Goal: Task Accomplishment & Management: Use online tool/utility

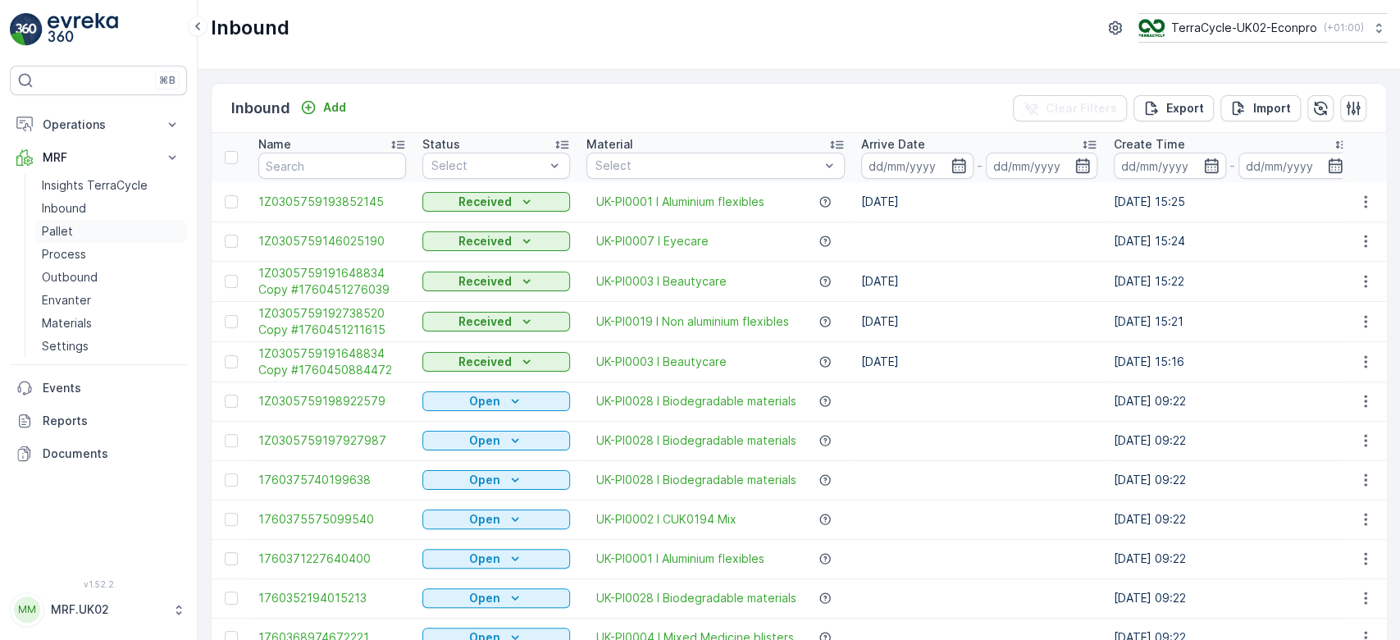
click at [93, 228] on link "Pallet" at bounding box center [111, 231] width 152 height 23
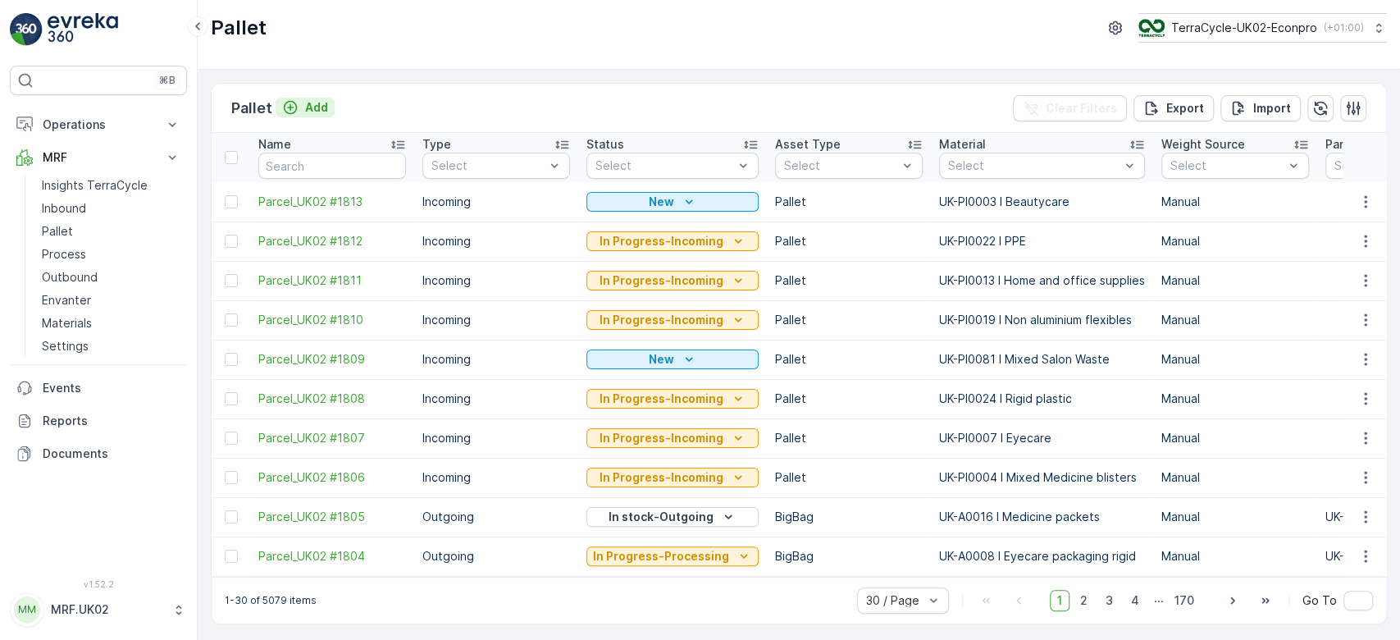
click at [312, 106] on p "Add" at bounding box center [316, 107] width 23 height 16
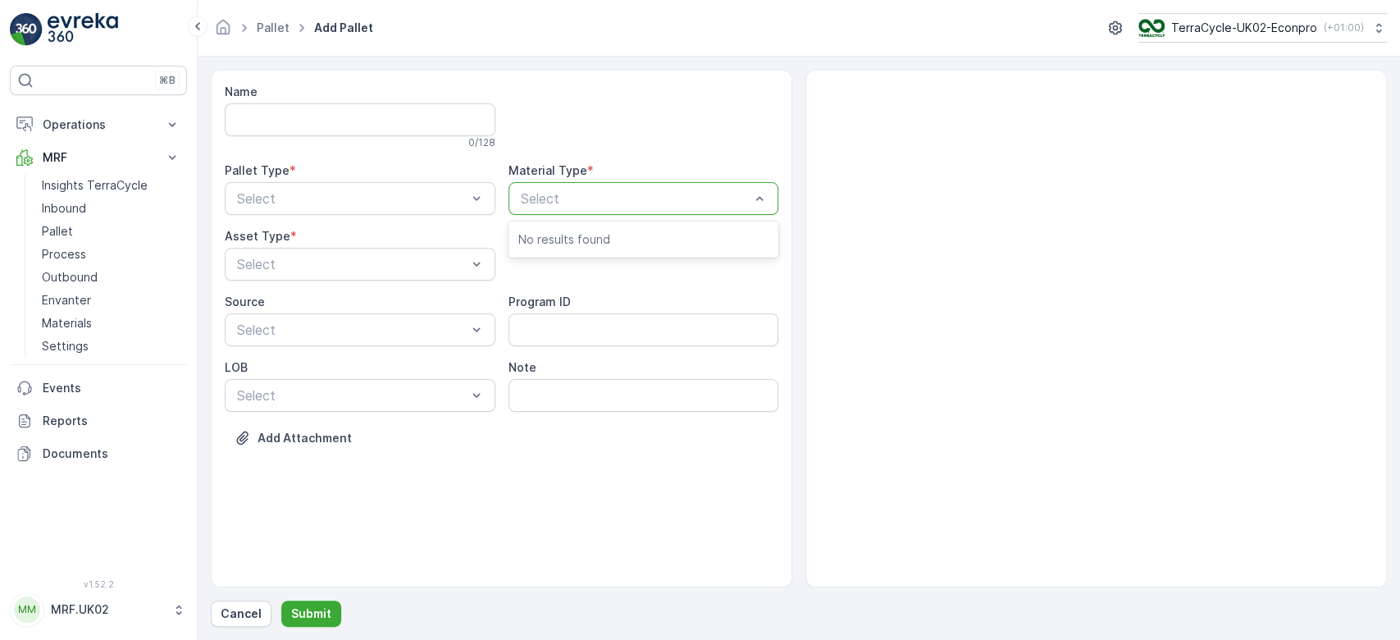
type input "P"
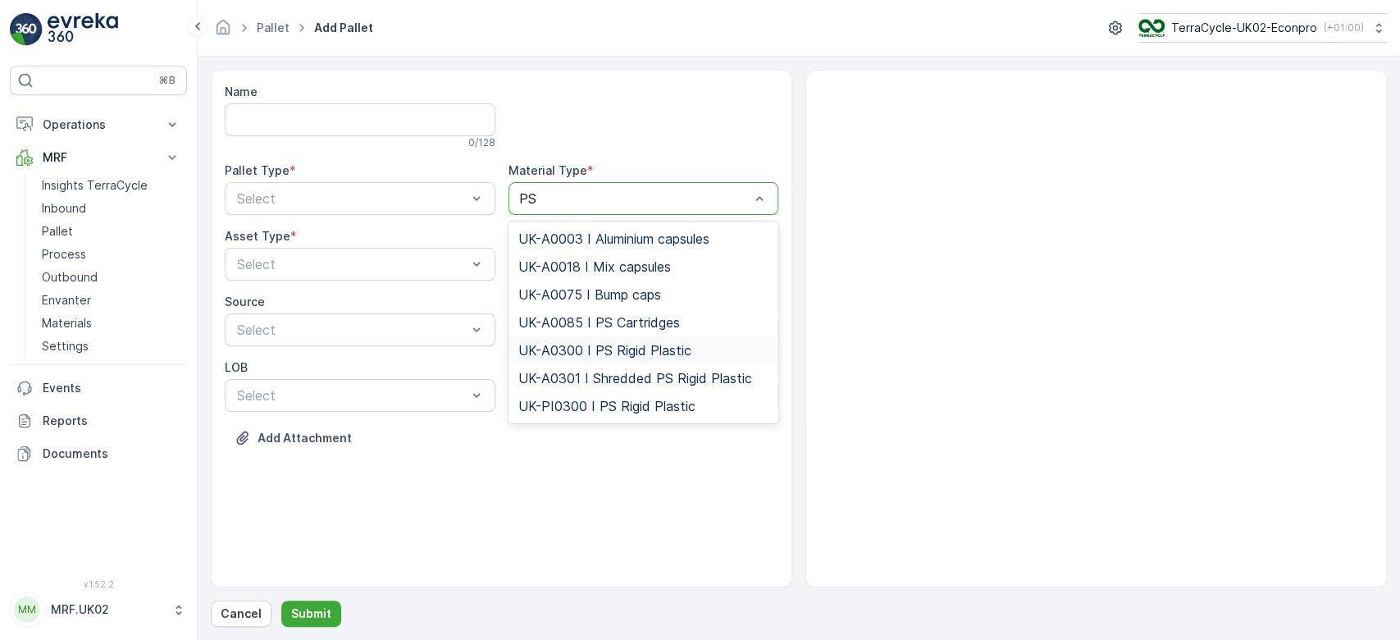
click at [638, 344] on span "UK-A0300 I PS Rigid Plastic" at bounding box center [604, 350] width 173 height 15
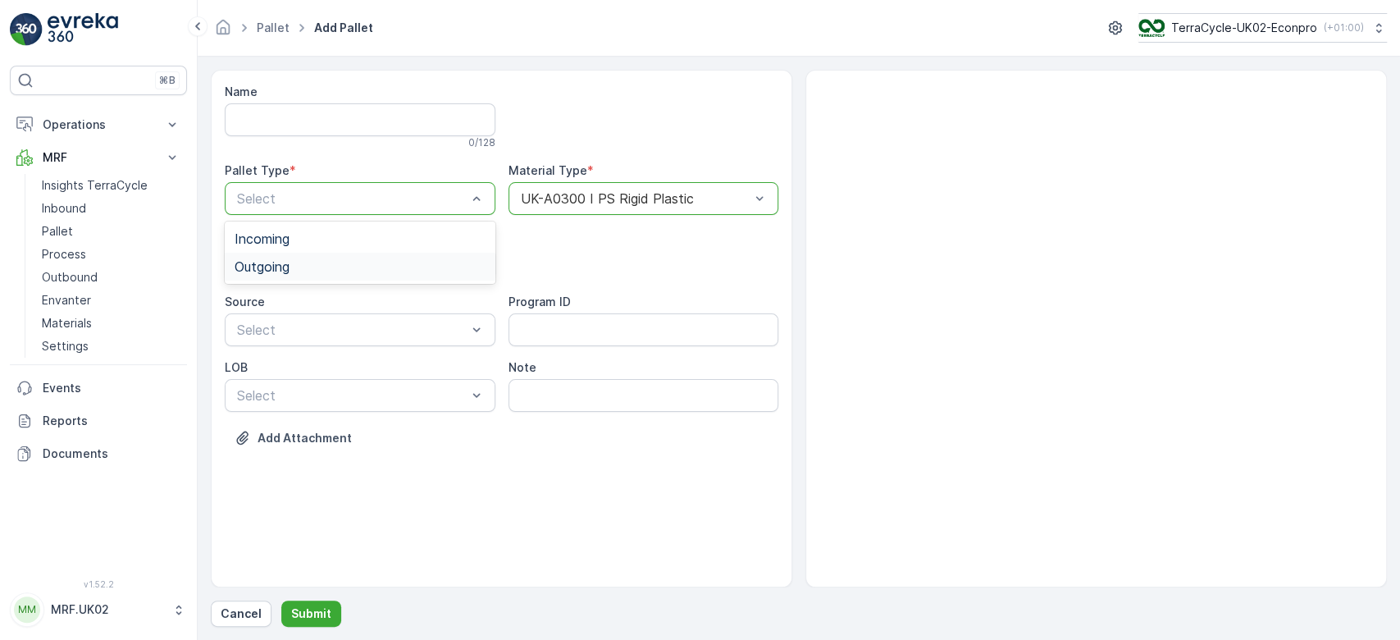
click at [374, 257] on div "Outgoing" at bounding box center [360, 267] width 271 height 28
click at [320, 376] on div "BigBag" at bounding box center [360, 388] width 271 height 28
click at [317, 606] on p "Submit" at bounding box center [311, 613] width 40 height 16
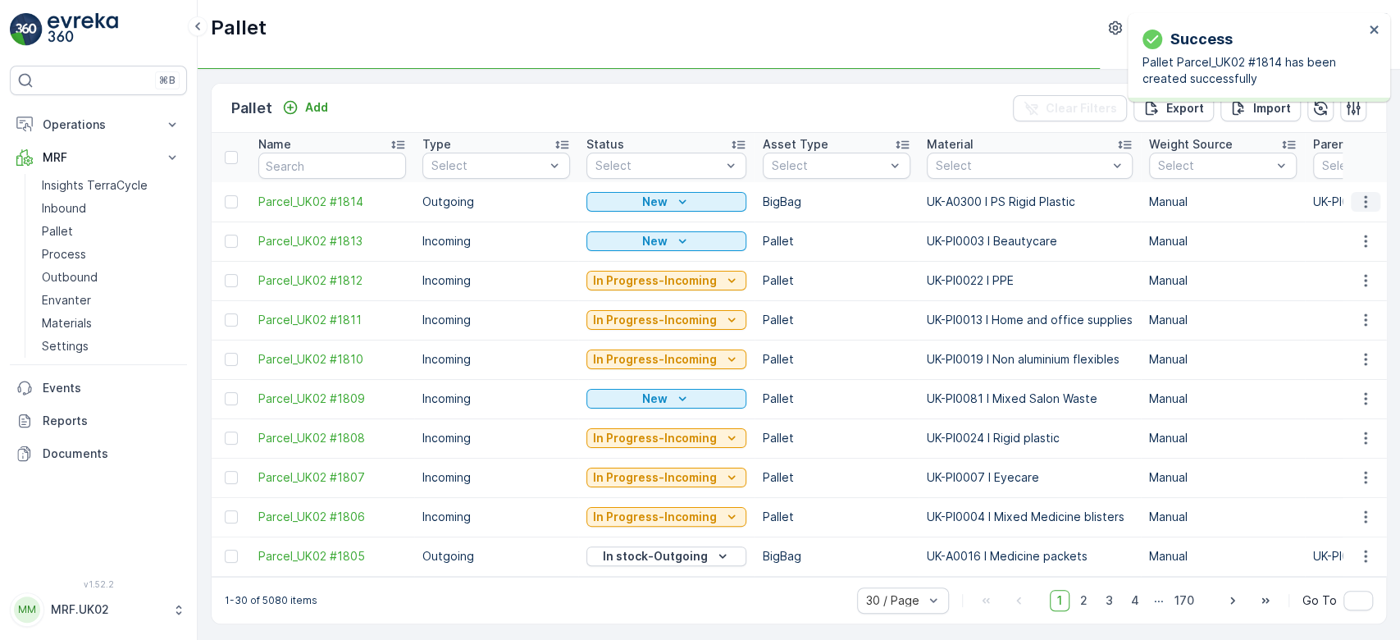
click at [1364, 197] on icon "button" at bounding box center [1365, 202] width 16 height 16
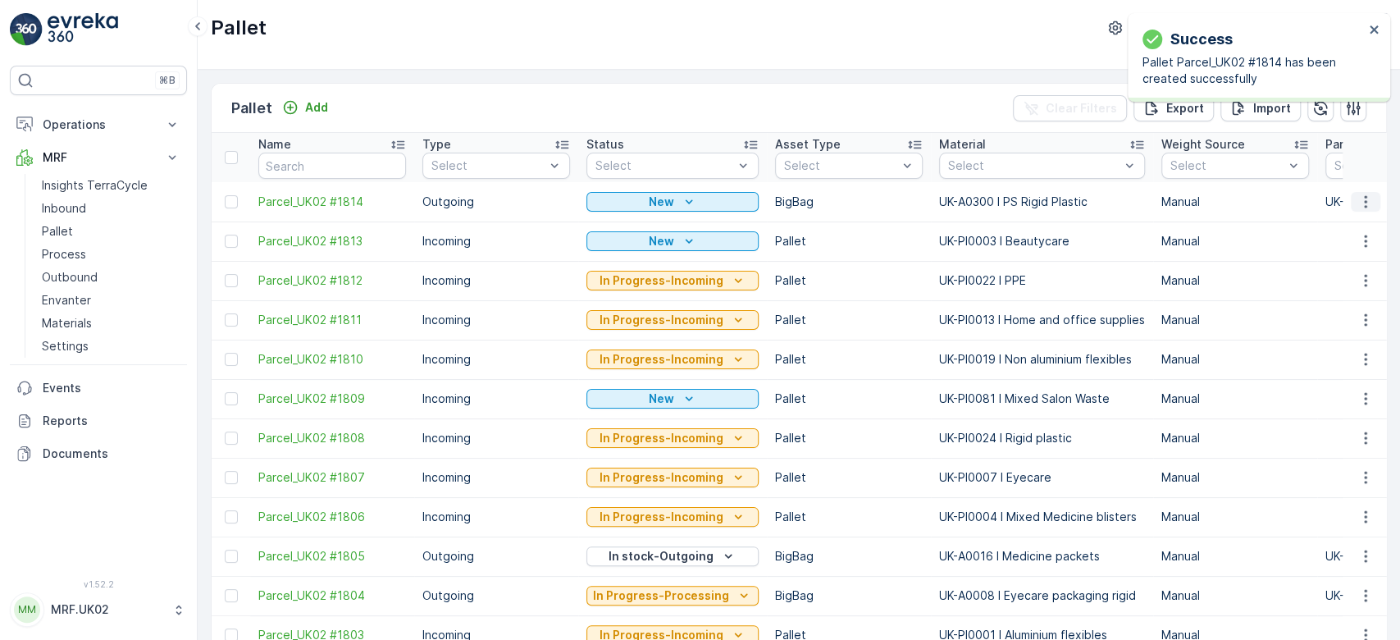
click at [1363, 202] on icon "button" at bounding box center [1365, 202] width 16 height 16
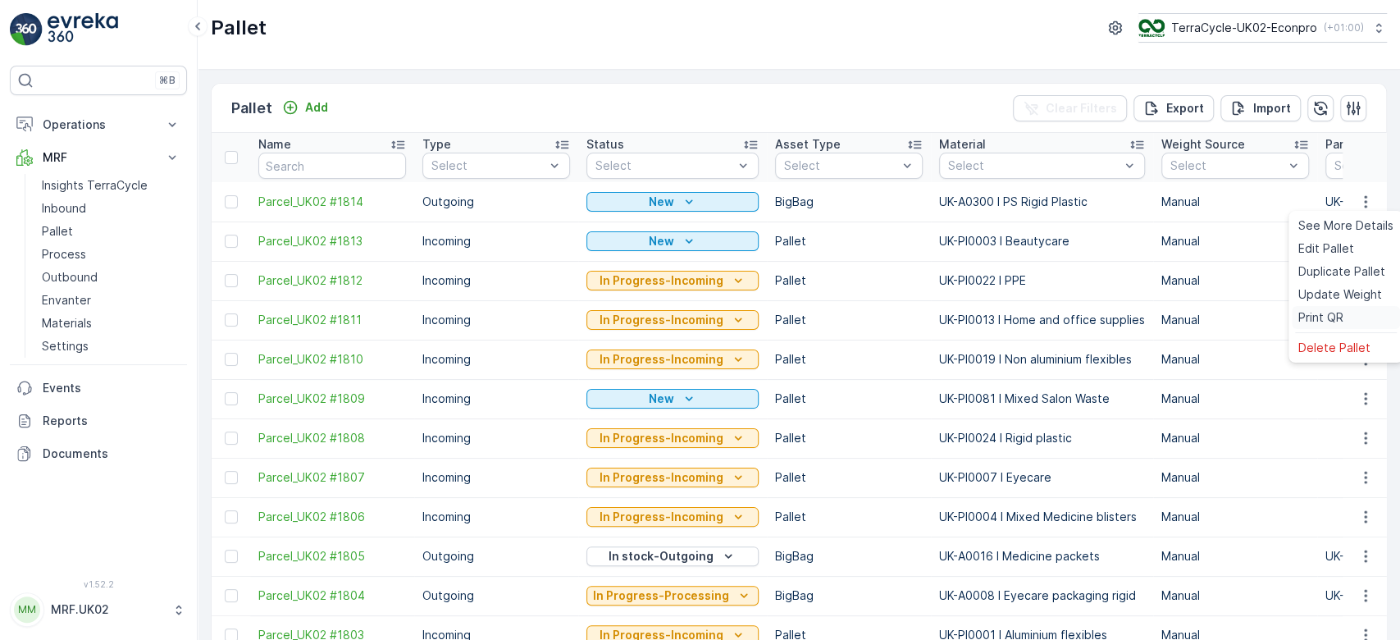
click at [1341, 311] on span "Print QR" at bounding box center [1320, 317] width 45 height 16
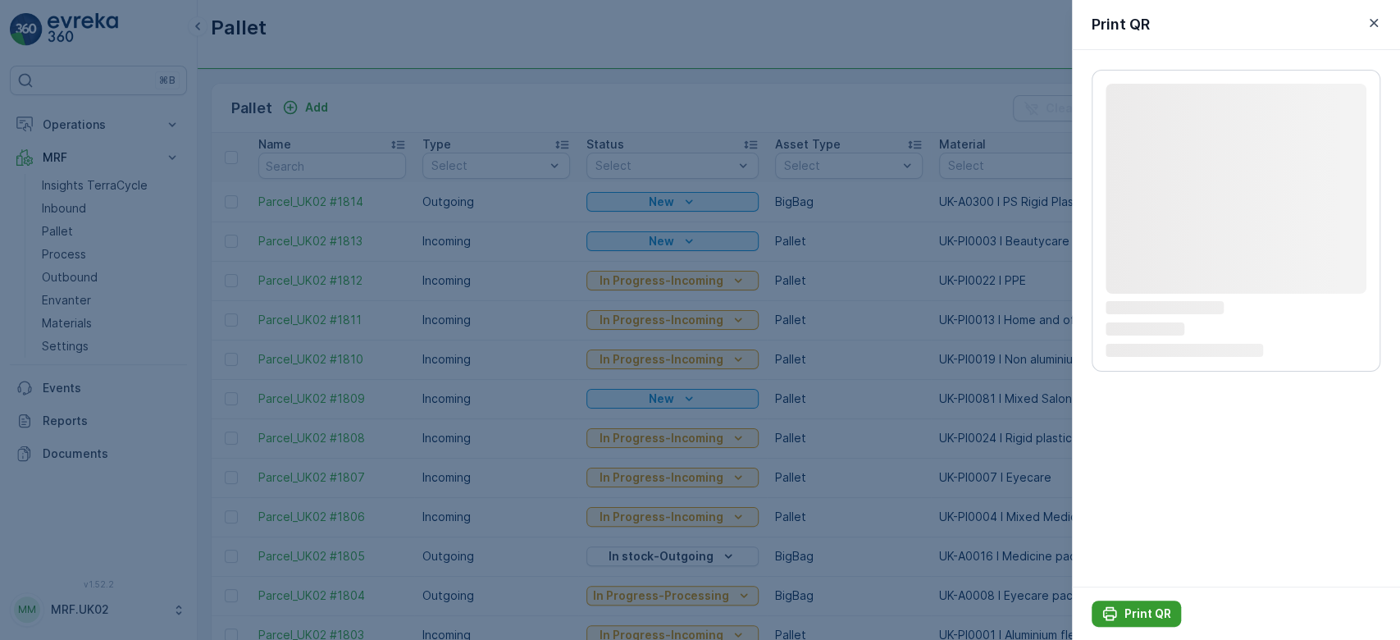
click at [1137, 607] on p "Print QR" at bounding box center [1147, 613] width 47 height 16
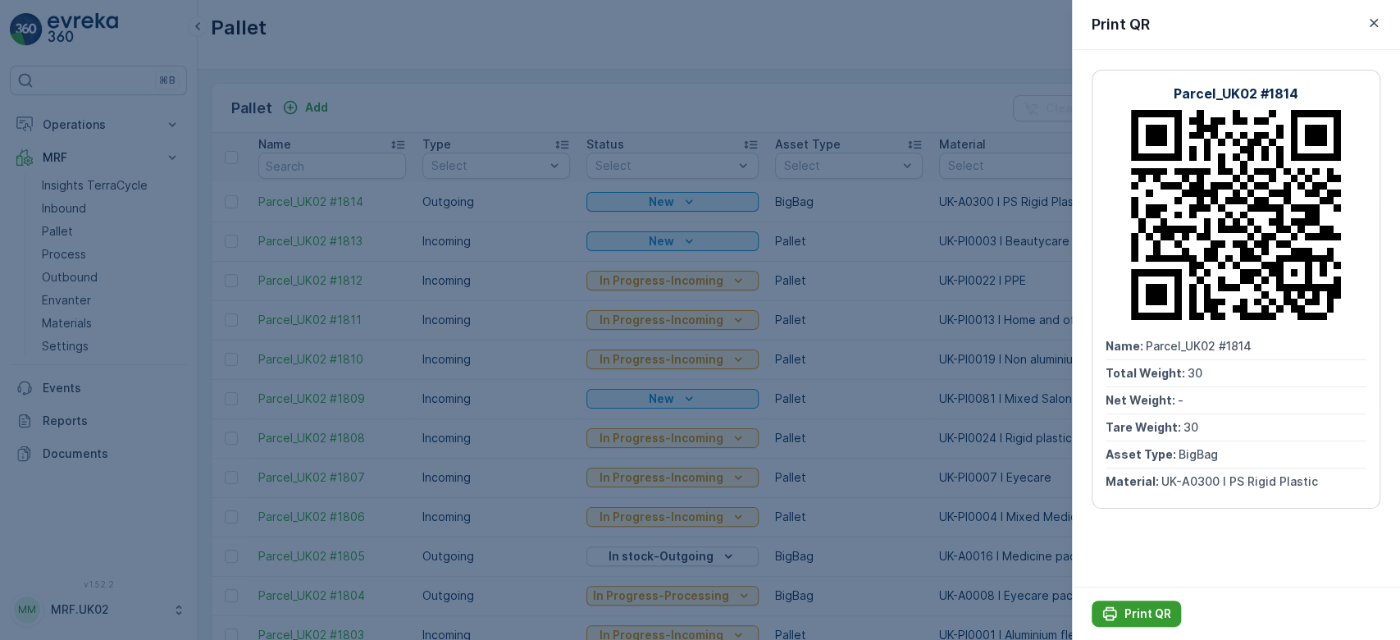
click at [1137, 607] on p "Print QR" at bounding box center [1147, 613] width 47 height 16
click at [895, 101] on div at bounding box center [700, 320] width 1400 height 640
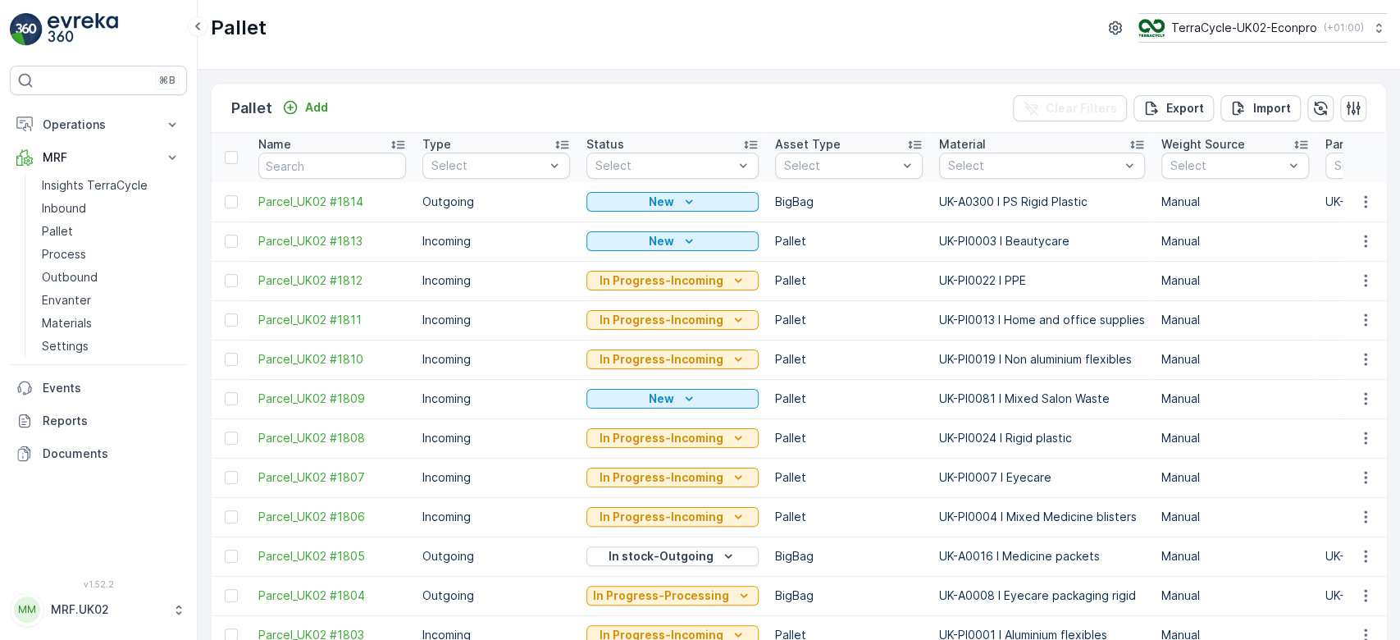
click at [750, 98] on div "Pallet Add Clear Filters Export Import" at bounding box center [799, 108] width 1174 height 49
click at [64, 254] on p "Process" at bounding box center [64, 254] width 44 height 16
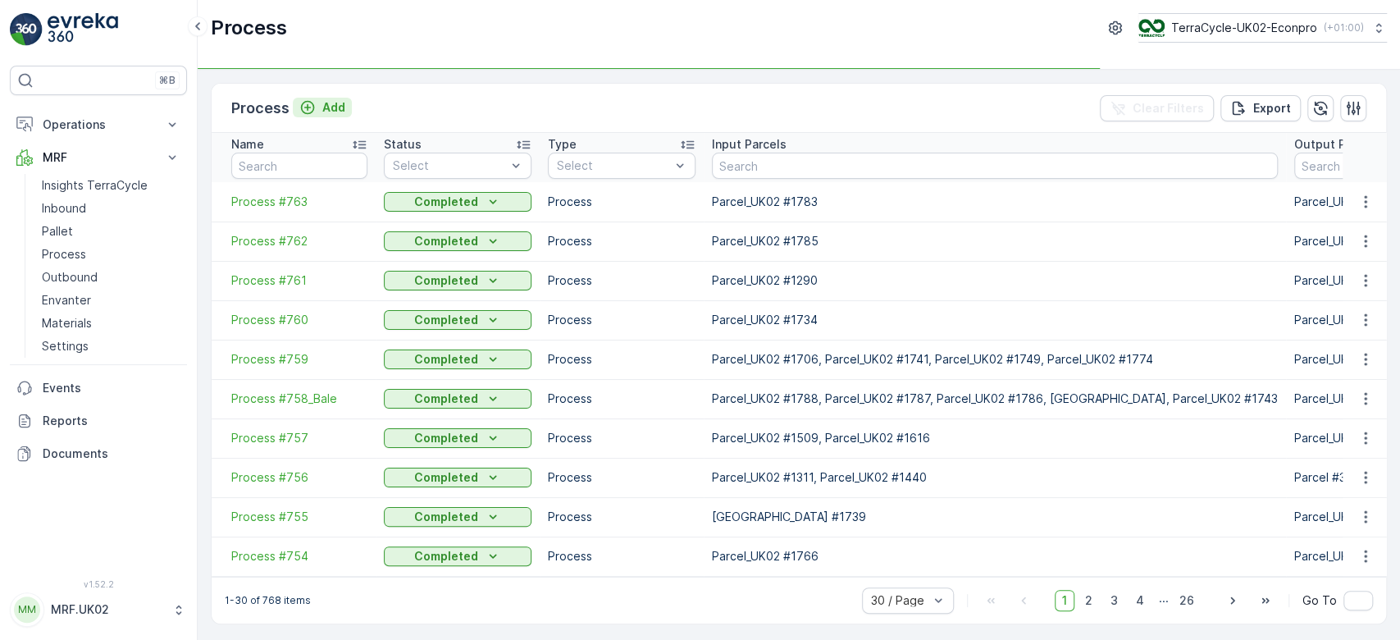
click at [325, 114] on p "Add" at bounding box center [333, 107] width 23 height 16
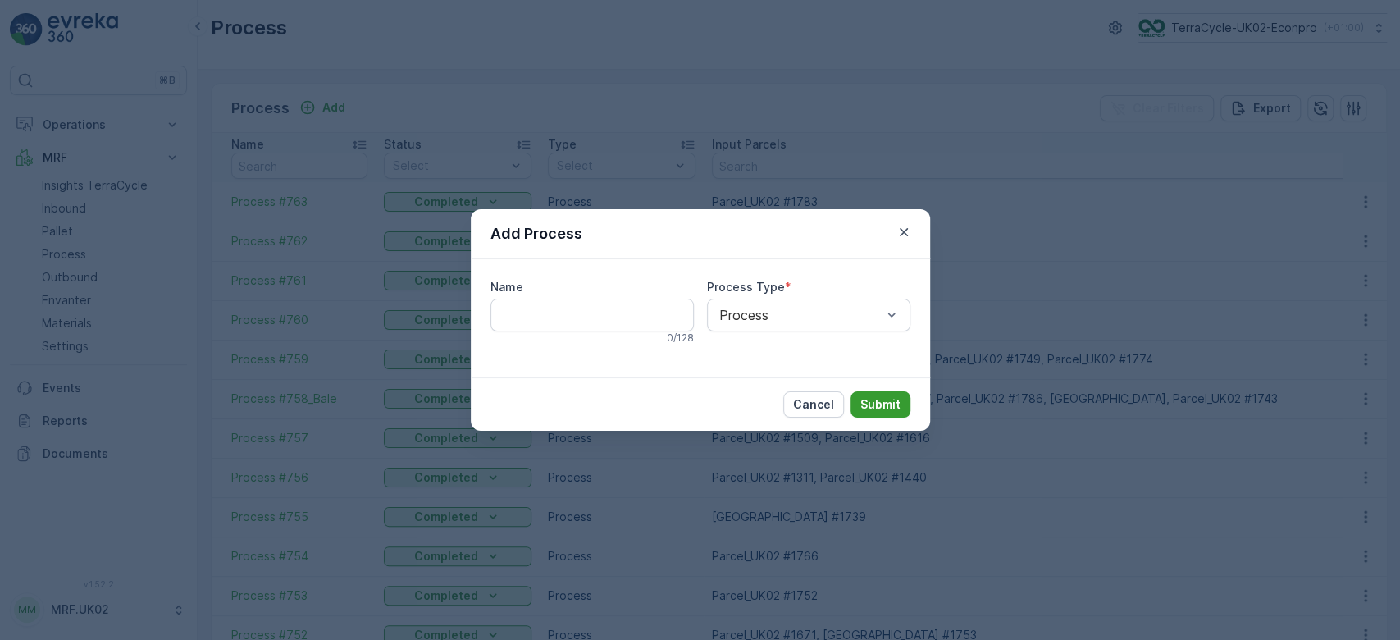
click at [872, 400] on p "Submit" at bounding box center [880, 404] width 40 height 16
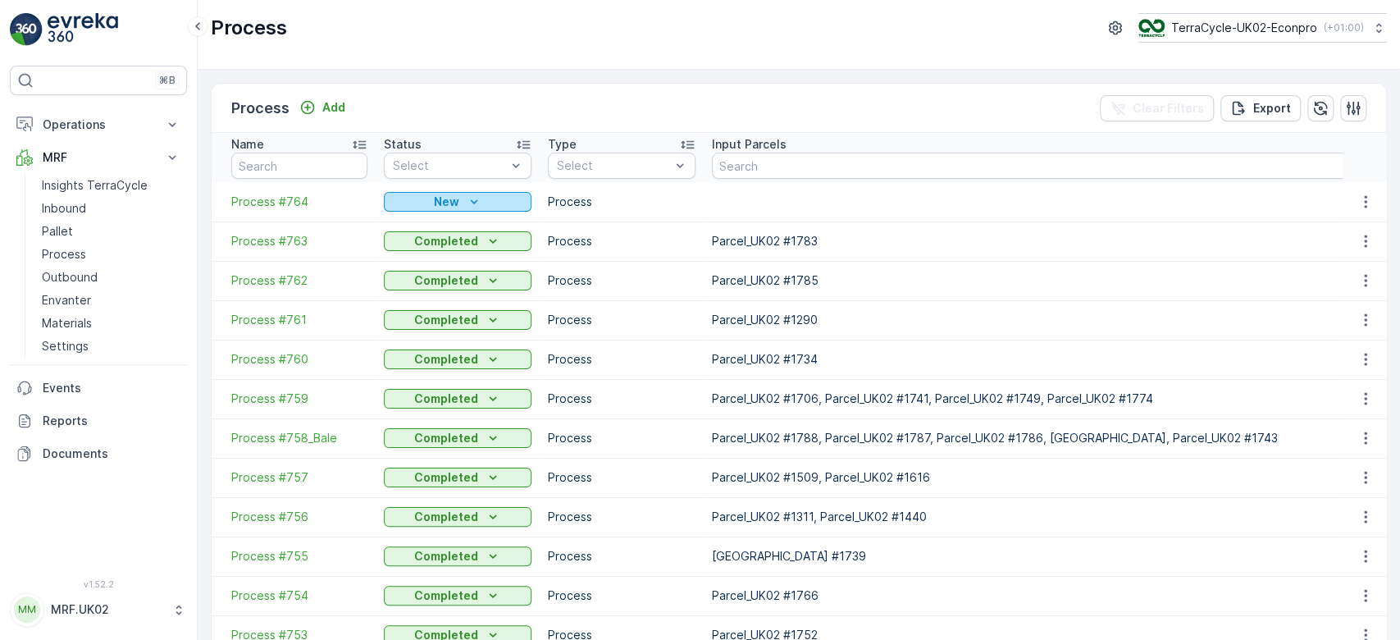
click at [482, 195] on div "New" at bounding box center [457, 202] width 134 height 16
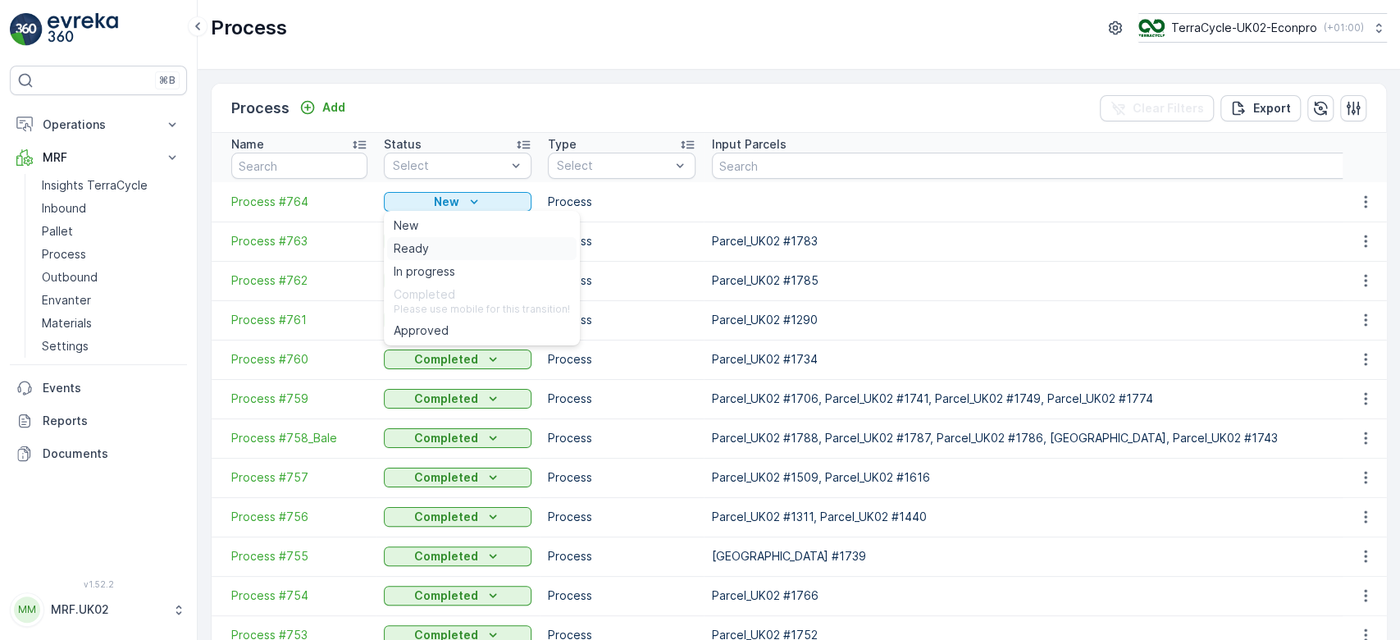
click at [437, 250] on div "Ready" at bounding box center [481, 248] width 189 height 23
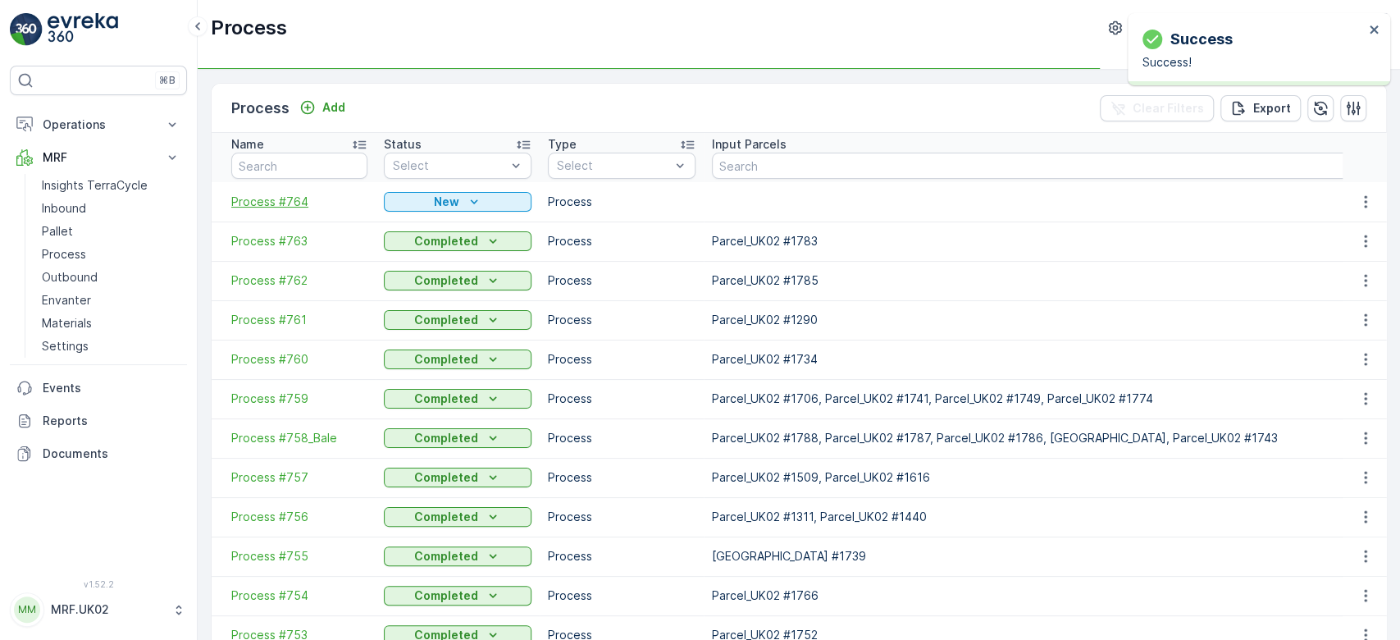
click at [285, 202] on span "Process #764" at bounding box center [299, 202] width 136 height 16
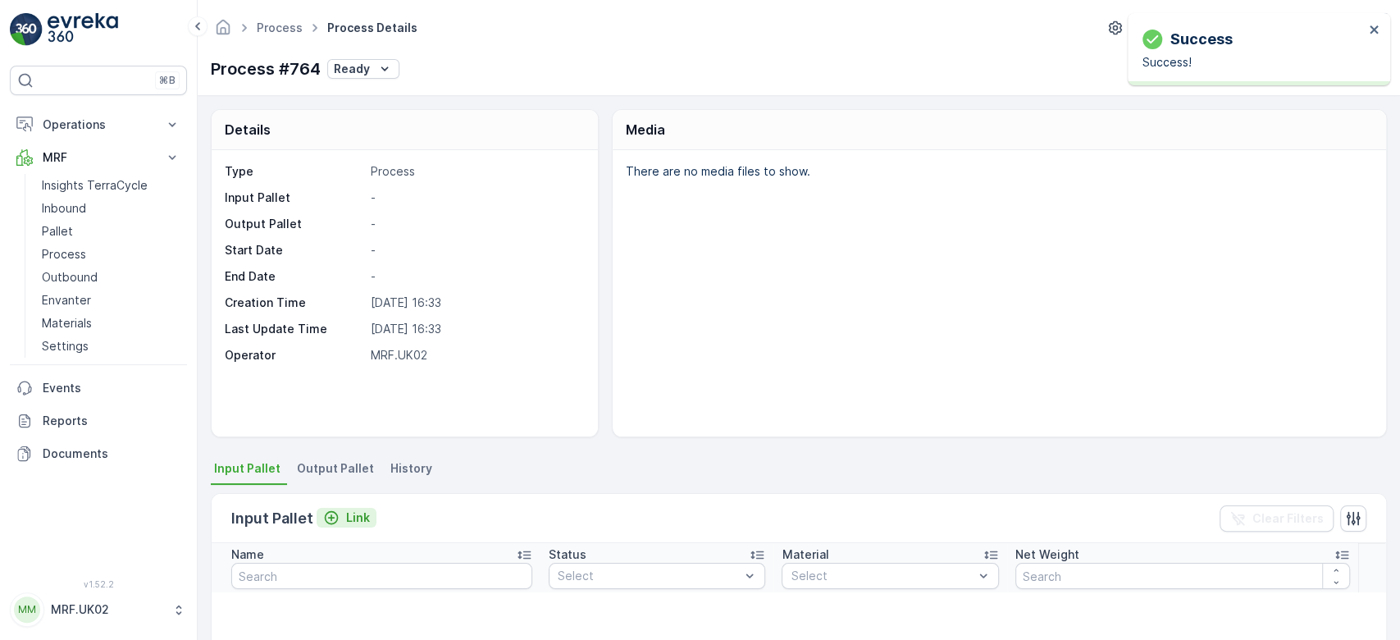
click at [349, 517] on p "Link" at bounding box center [358, 517] width 24 height 16
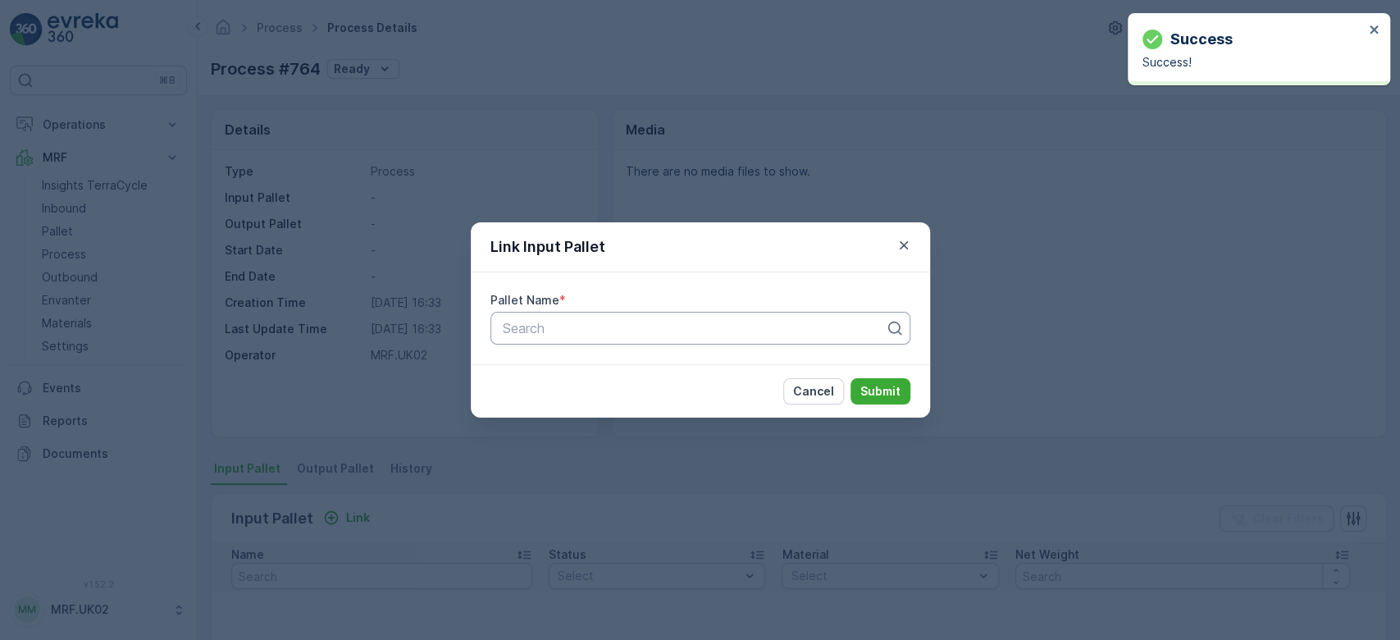
click at [604, 328] on div at bounding box center [693, 328] width 385 height 15
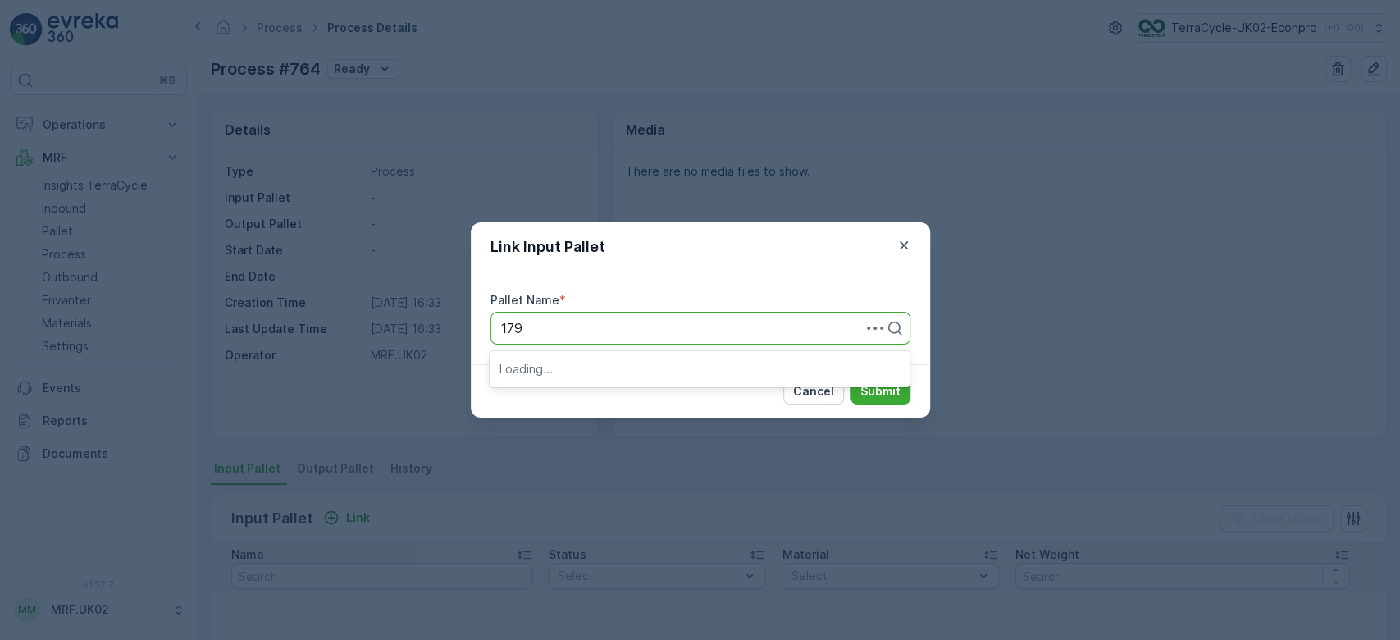
type input "1792"
click at [599, 371] on span "Parcel_UK02 #1792" at bounding box center [558, 368] width 119 height 15
click at [890, 385] on p "Submit" at bounding box center [880, 391] width 40 height 16
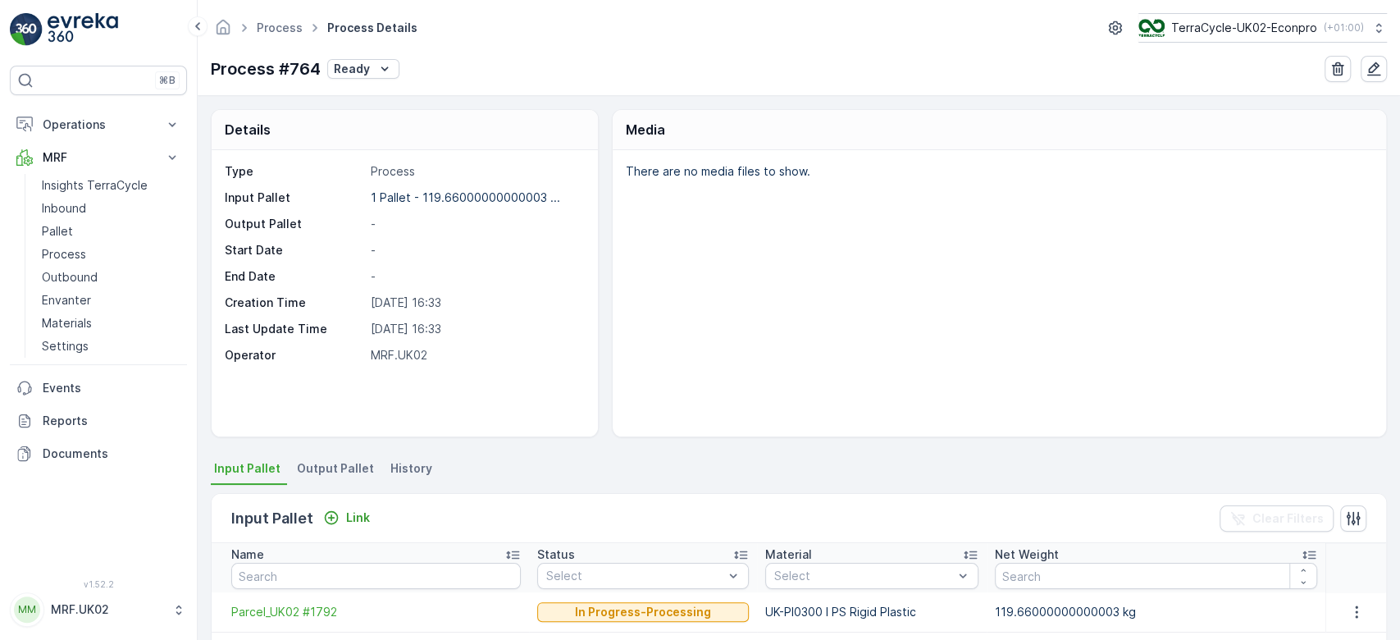
click at [347, 463] on span "Output Pallet" at bounding box center [335, 468] width 77 height 16
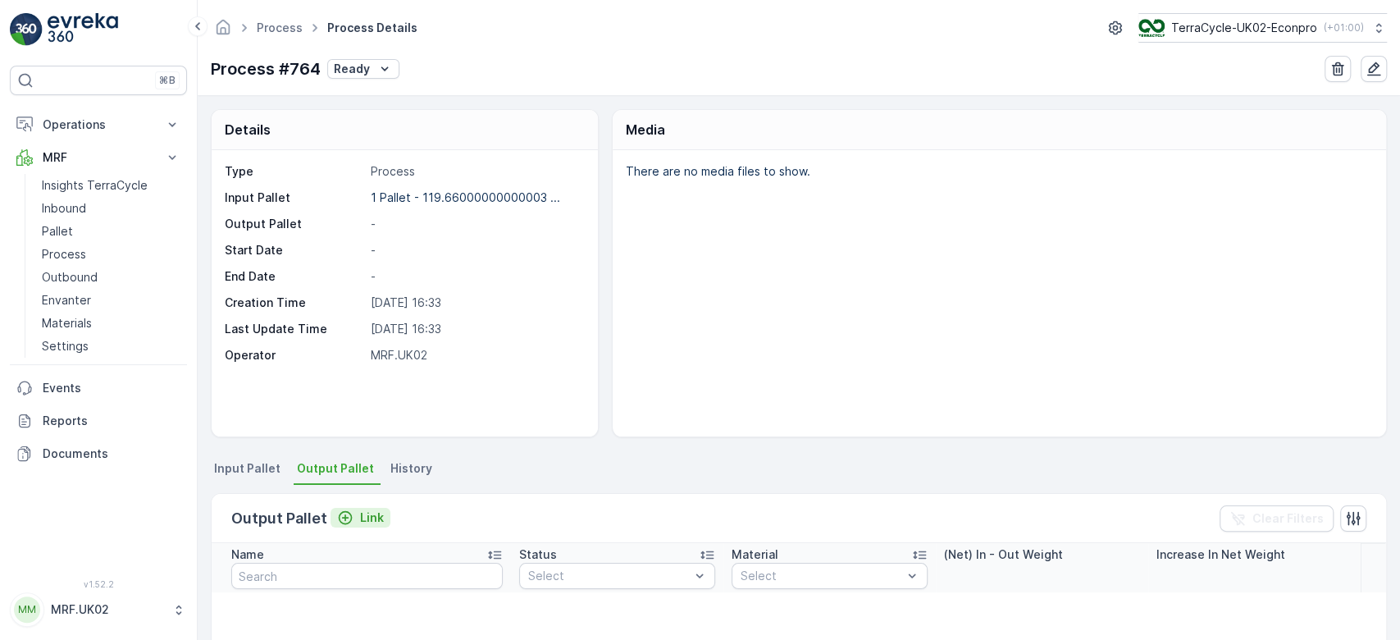
click at [364, 513] on p "Link" at bounding box center [372, 517] width 24 height 16
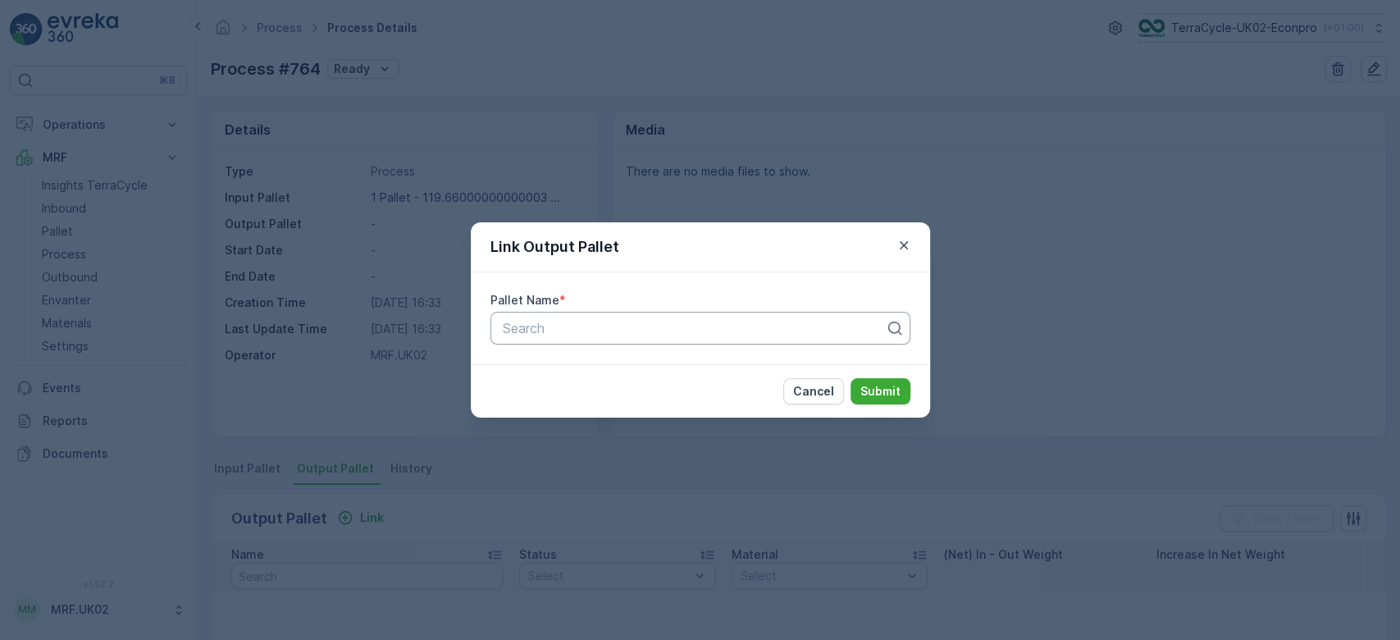
click at [587, 331] on div at bounding box center [693, 328] width 385 height 15
type input "1814"
click at [597, 364] on span "Parcel_UK02 #1814" at bounding box center [558, 368] width 118 height 15
click at [893, 390] on p "Submit" at bounding box center [880, 391] width 40 height 16
